Goal: Task Accomplishment & Management: Use online tool/utility

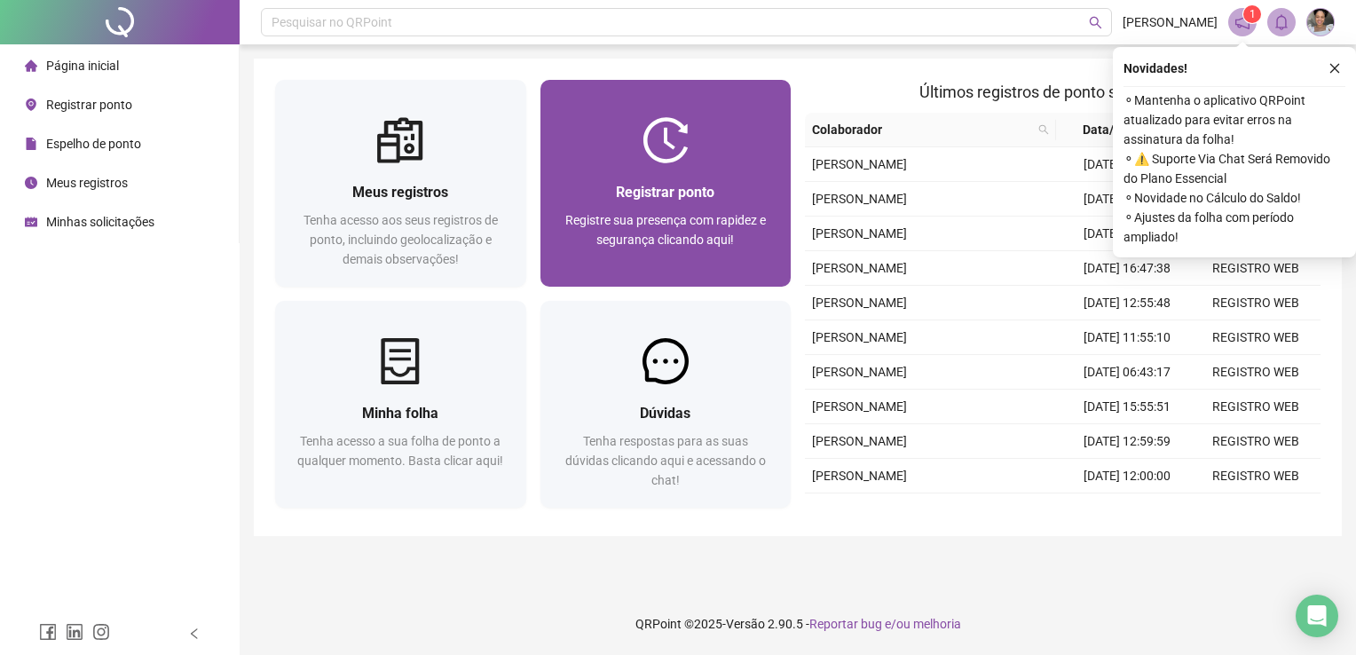
click at [640, 224] on span "Registre sua presença com rapidez e segurança clicando aqui!" at bounding box center [665, 230] width 201 height 34
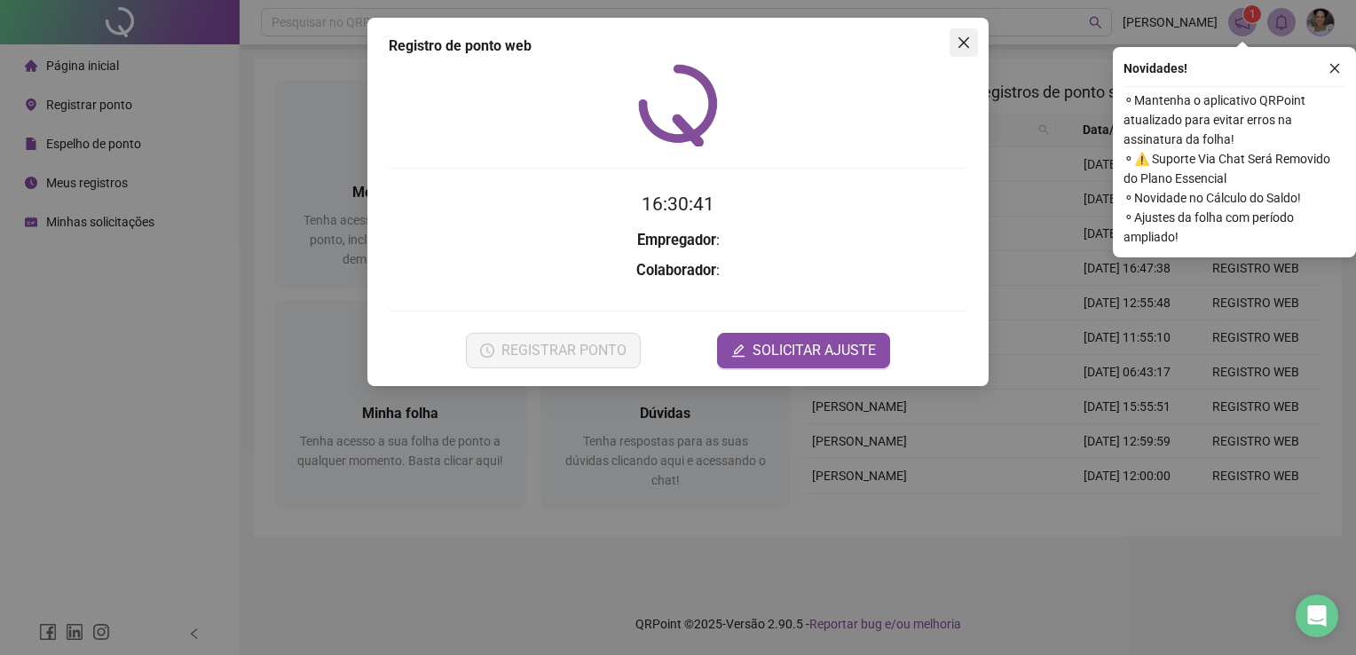
click at [968, 43] on span "Close" at bounding box center [964, 43] width 28 height 14
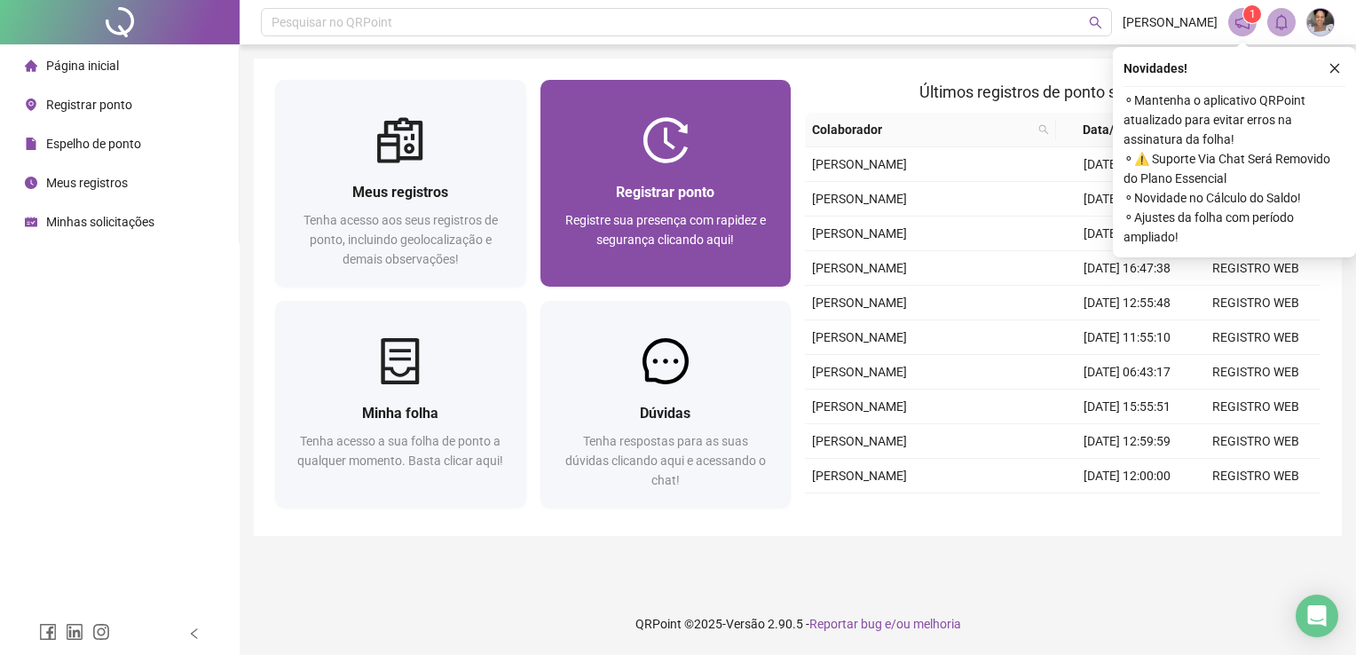
click at [725, 147] on div at bounding box center [666, 140] width 251 height 46
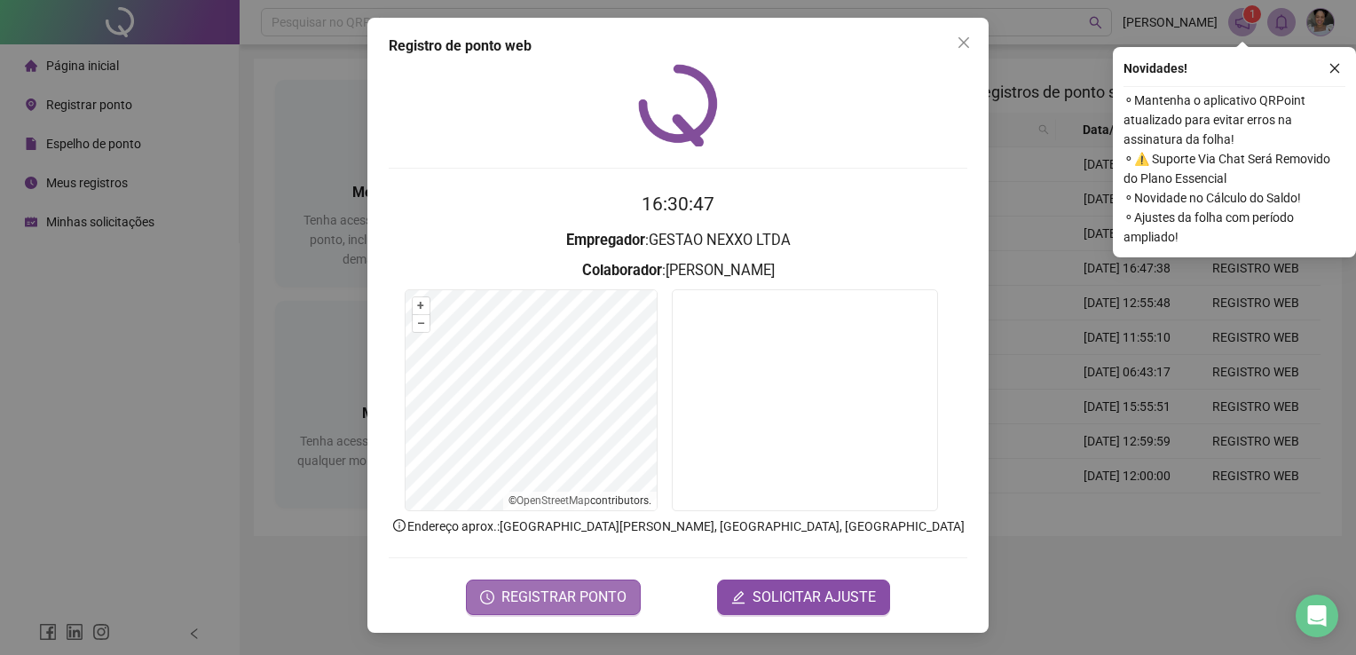
click at [589, 596] on span "REGISTRAR PONTO" at bounding box center [563, 597] width 125 height 21
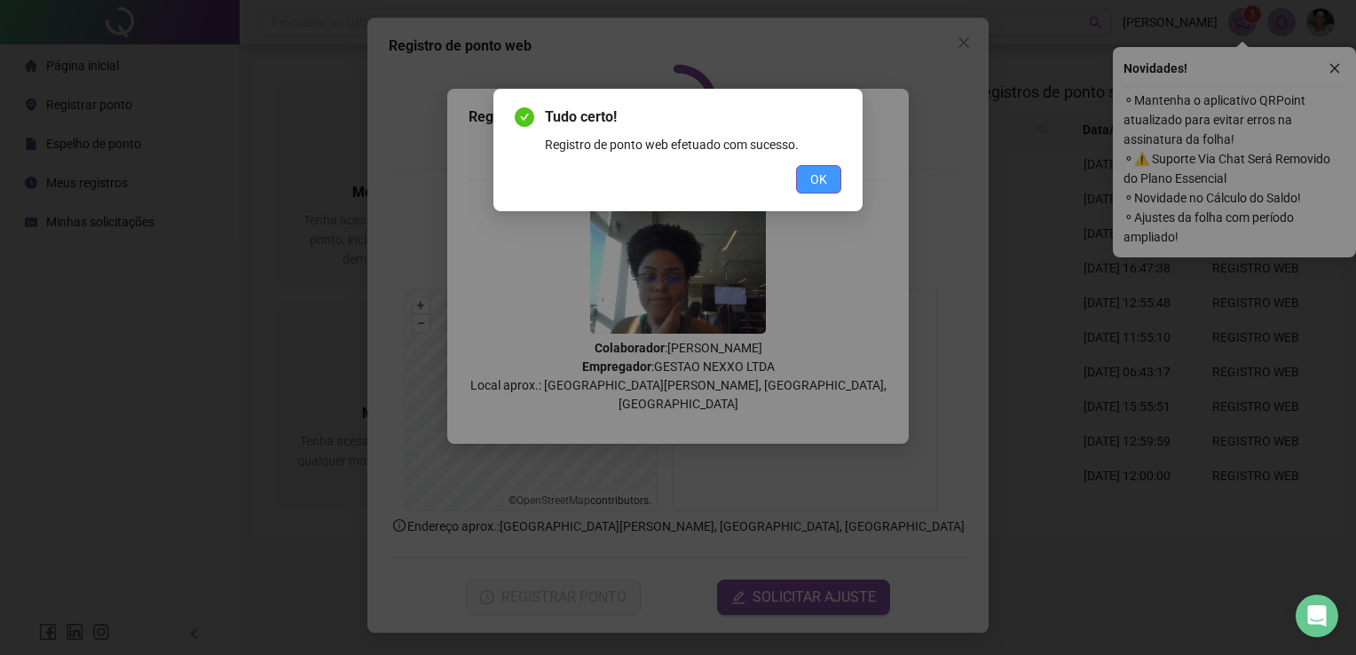
click at [825, 177] on span "OK" at bounding box center [818, 180] width 17 height 20
